Goal: Communication & Community: Ask a question

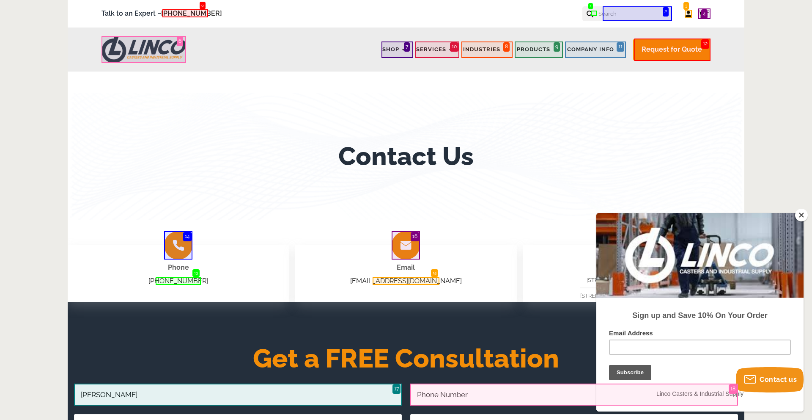
type input "Cam Ellis"
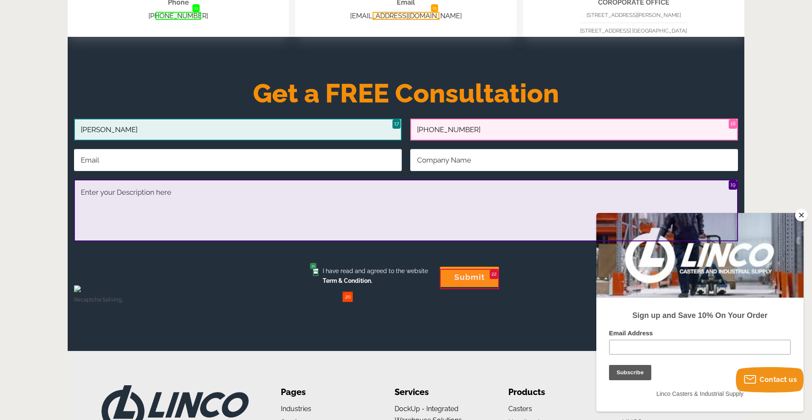
type input "(561) 873-2161"
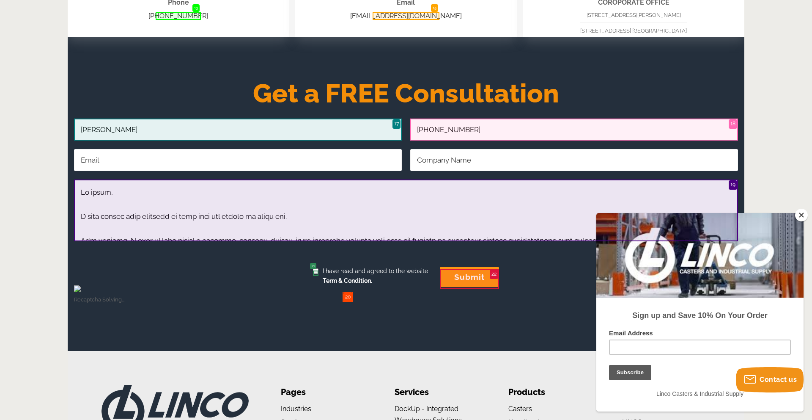
scroll to position [148, 0]
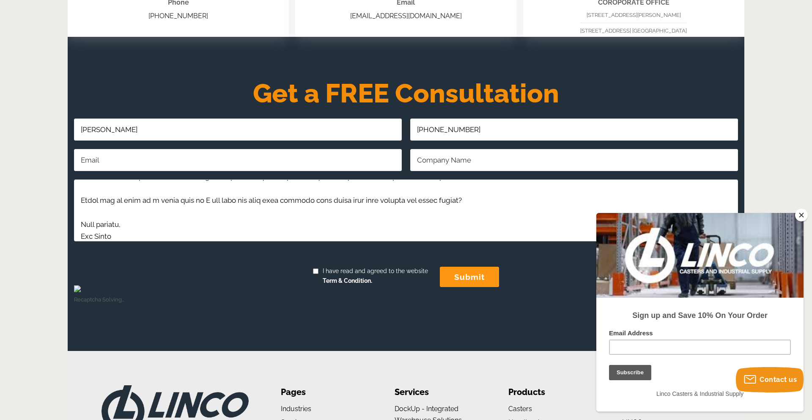
type textarea "Hi there, I came across your products on your site and wanted to reach out. For…"
click at [315, 273] on input "I have read and agreed to the website Term & Condition." at bounding box center [315, 270] width 5 height 5
checkbox input "true"
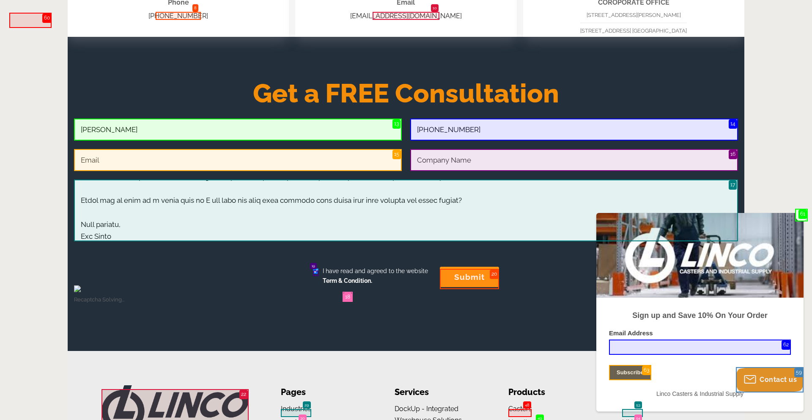
click at [469, 278] on input "submit" at bounding box center [469, 276] width 59 height 20
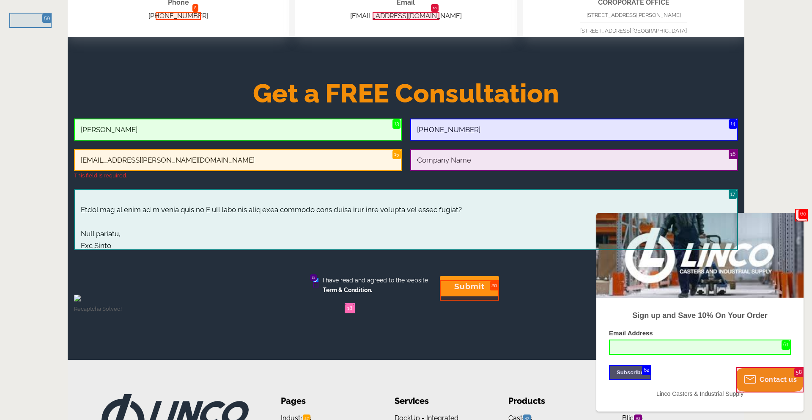
type input "cam.ellis@usepeoconnect.com"
type input "PEO Connect"
click at [315, 283] on input "I have read and agreed to the website Term & Condition." at bounding box center [315, 279] width 5 height 5
checkbox input "false"
click at [469, 290] on input "submit" at bounding box center [469, 286] width 59 height 20
